Goal: Task Accomplishment & Management: Use online tool/utility

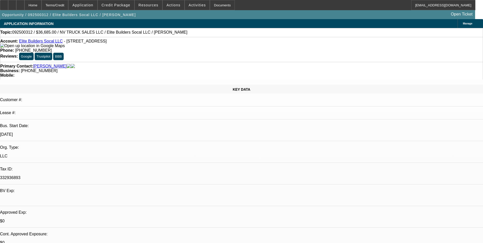
select select "0"
select select "2"
select select "0.1"
select select "4"
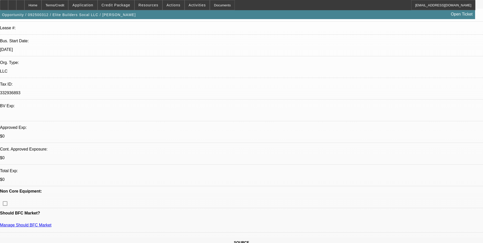
scroll to position [127, 0]
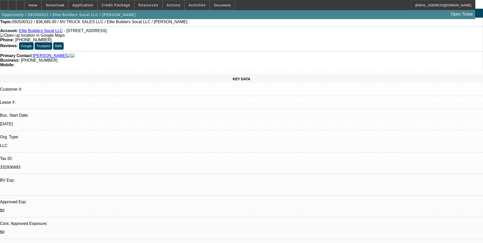
scroll to position [0, 0]
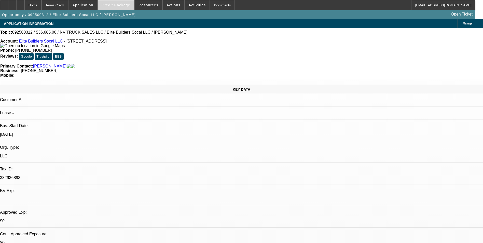
click at [128, 9] on span at bounding box center [116, 5] width 36 height 12
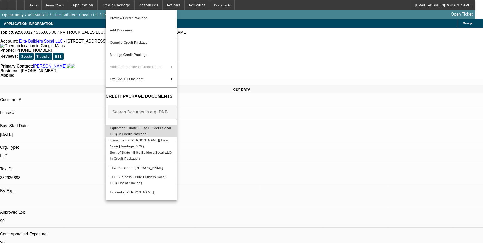
click at [172, 126] on span "Equipment Quote - Elite Builders Socal LLC( In Credit Package )" at bounding box center [141, 131] width 63 height 12
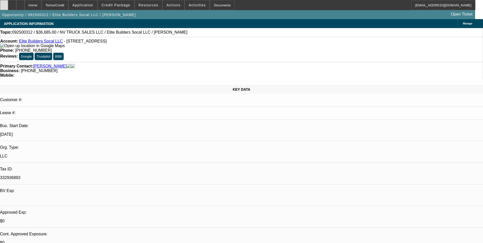
click at [8, 0] on div at bounding box center [4, 5] width 8 height 10
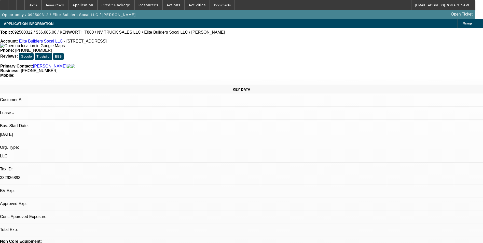
select select "0"
select select "2"
select select "0.1"
select select "1"
select select "2"
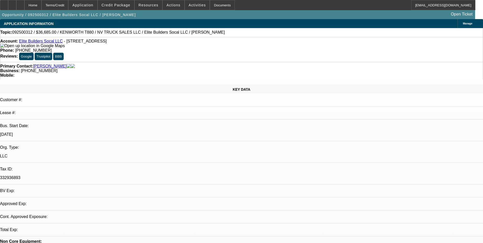
select select "4"
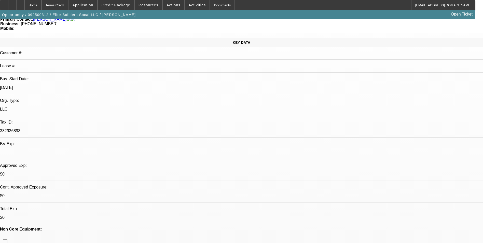
scroll to position [102, 0]
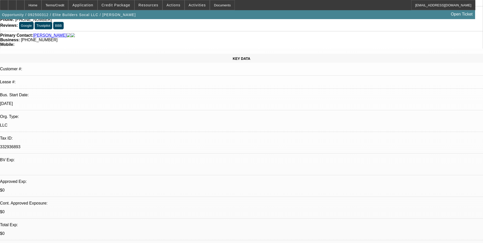
scroll to position [0, 0]
